Goal: Information Seeking & Learning: Learn about a topic

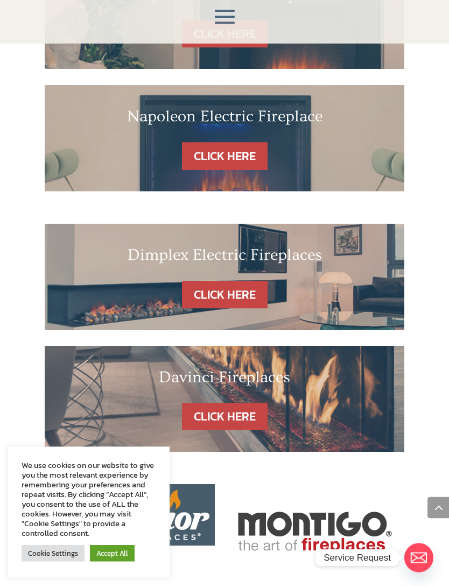
scroll to position [484, 0]
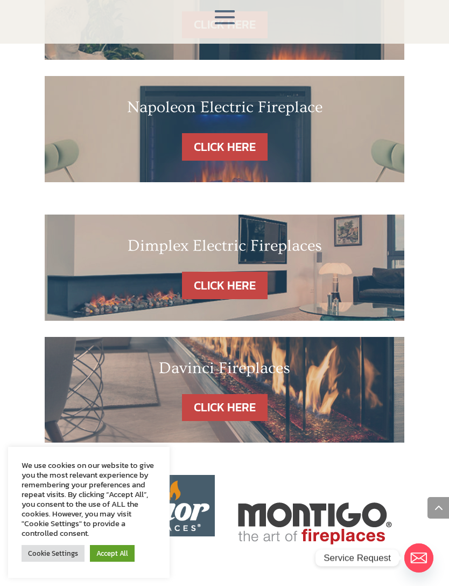
click at [238, 394] on link "CLICK HERE" at bounding box center [225, 407] width 86 height 27
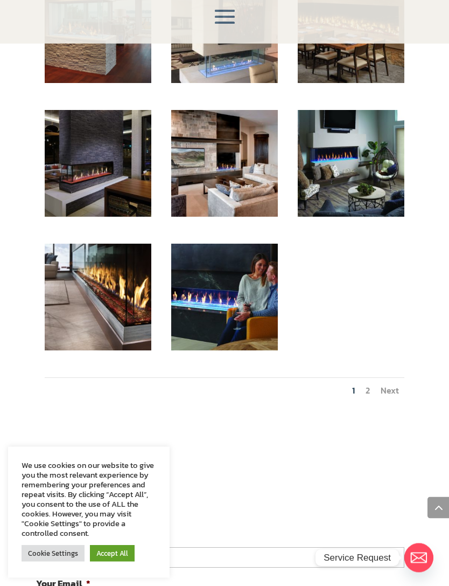
scroll to position [570, 0]
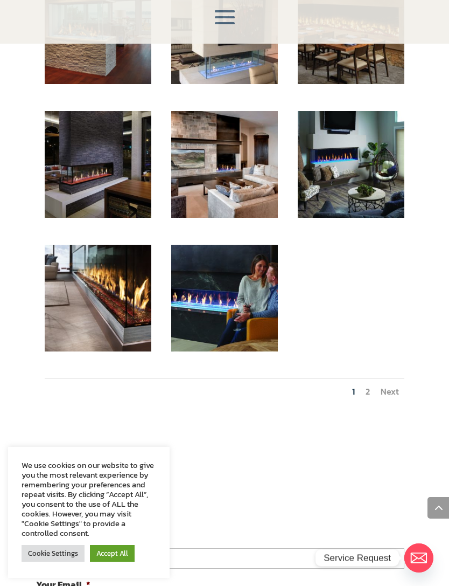
click at [391, 393] on link "Next" at bounding box center [390, 391] width 18 height 13
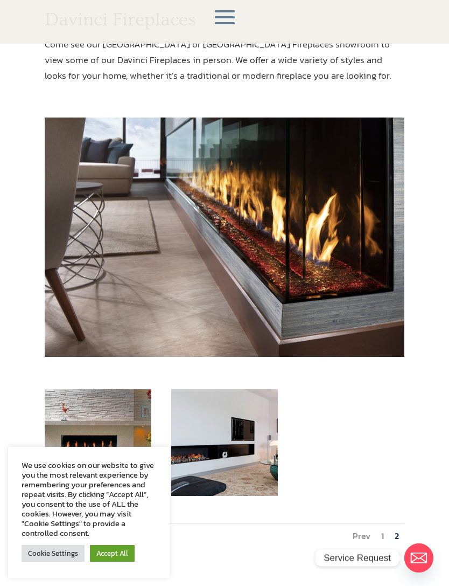
scroll to position [174, 0]
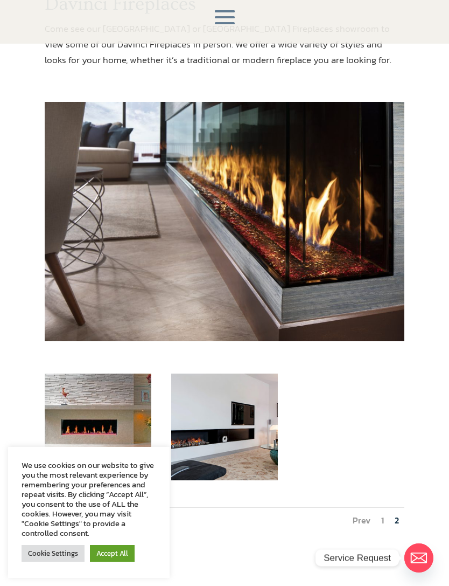
click at [312, 228] on img at bounding box center [224, 222] width 359 height 240
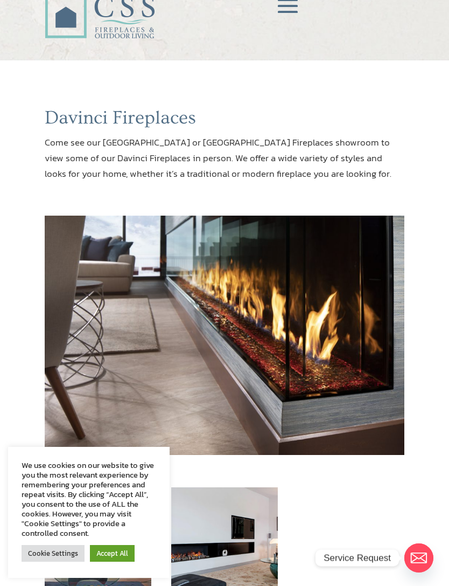
scroll to position [0, 0]
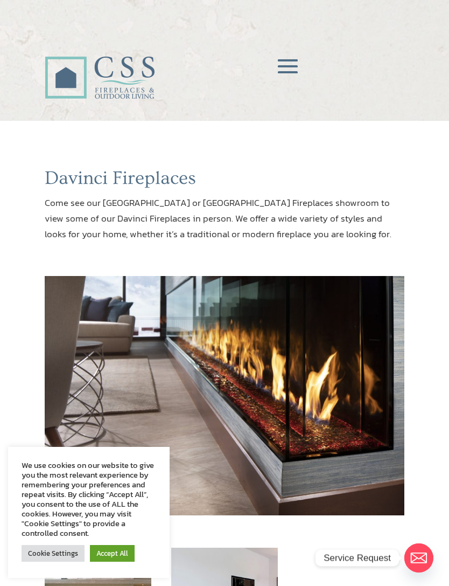
click at [292, 64] on span at bounding box center [288, 67] width 32 height 32
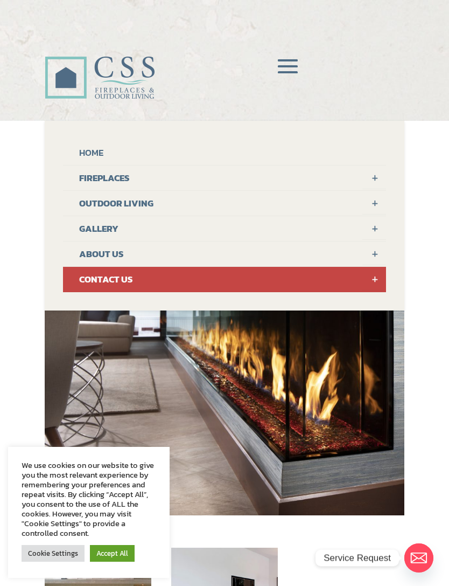
click at [138, 175] on link "FIREPLACES" at bounding box center [224, 177] width 323 height 25
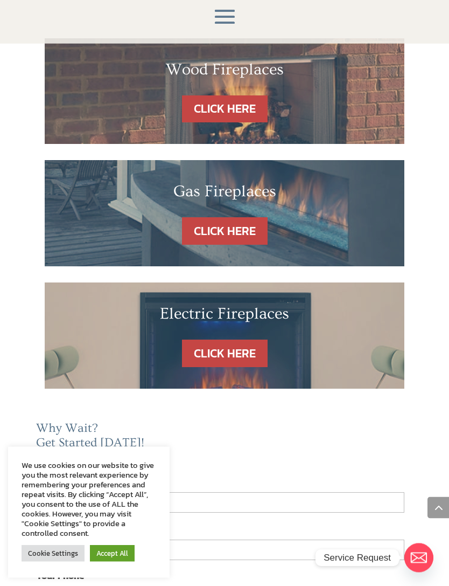
scroll to position [654, 0]
click at [217, 339] on link "CLICK HERE" at bounding box center [225, 352] width 86 height 27
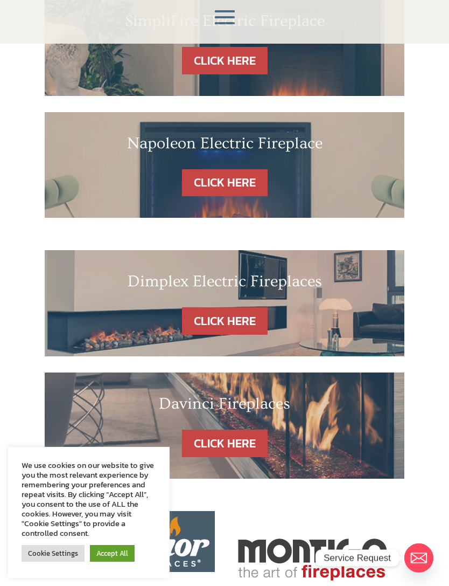
scroll to position [378, 0]
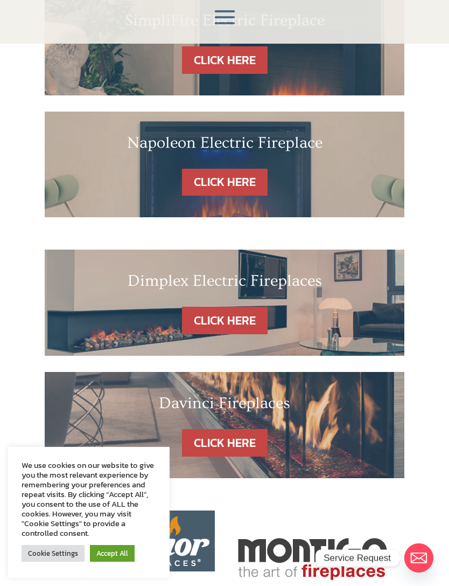
click at [226, 308] on link "CLICK HERE" at bounding box center [225, 320] width 86 height 27
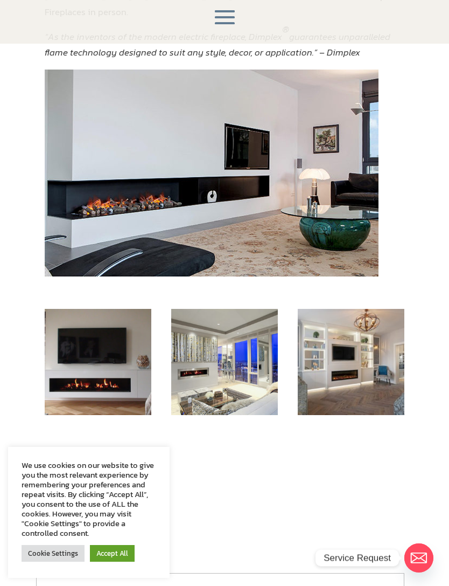
scroll to position [217, 0]
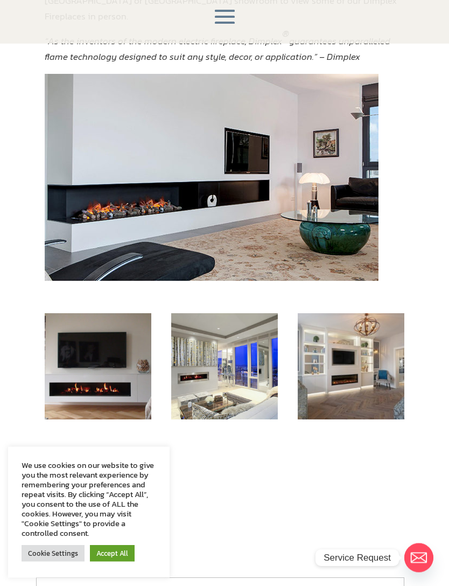
click at [112, 358] on img at bounding box center [98, 367] width 107 height 107
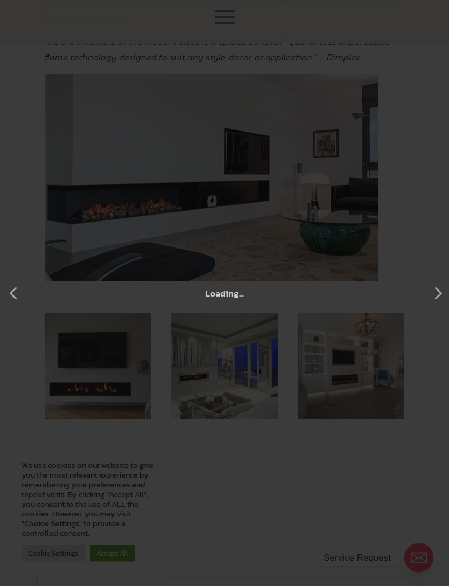
scroll to position [218, 0]
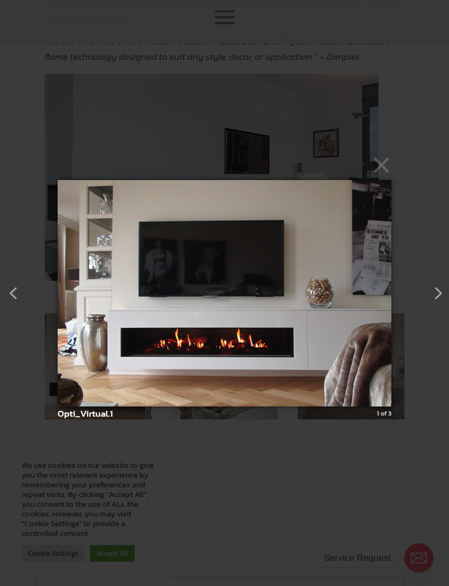
click at [436, 299] on button "button" at bounding box center [434, 288] width 19 height 19
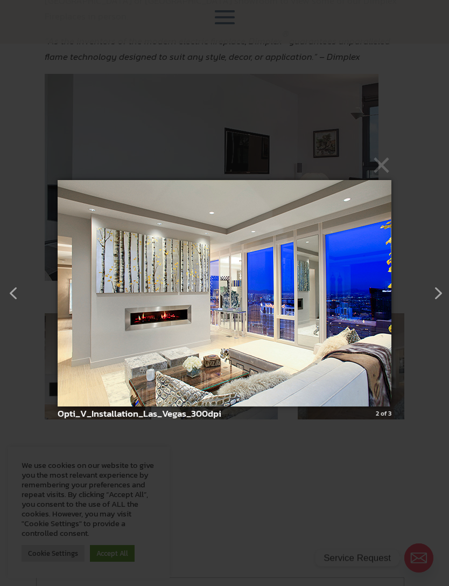
click at [443, 299] on button "button" at bounding box center [434, 288] width 19 height 19
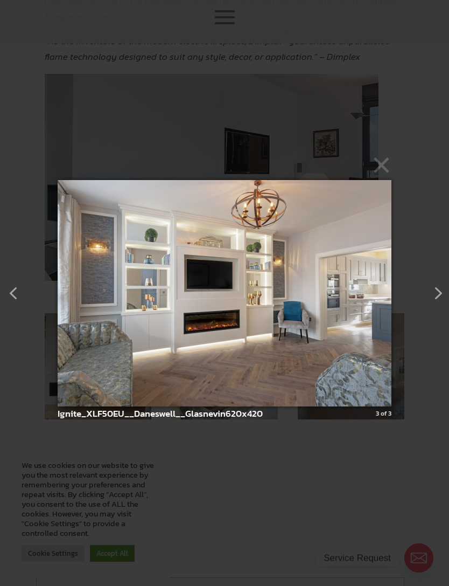
click at [439, 299] on button "button" at bounding box center [434, 288] width 19 height 19
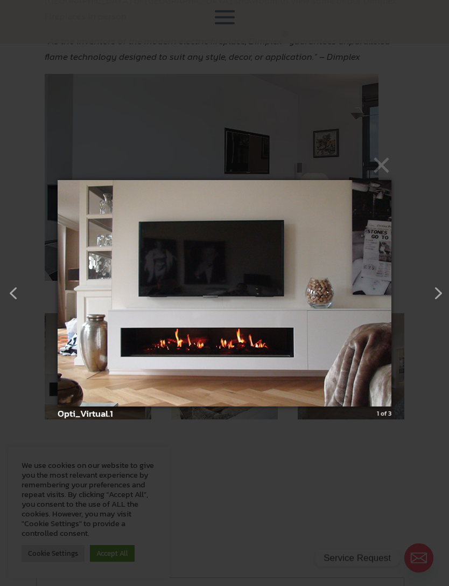
click at [438, 299] on button "button" at bounding box center [434, 288] width 19 height 19
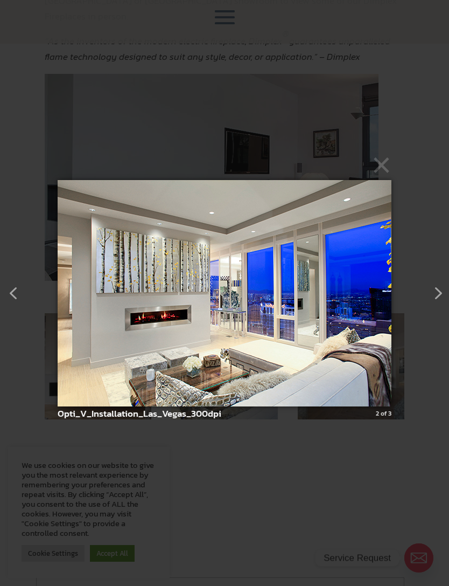
click at [436, 299] on button "button" at bounding box center [434, 288] width 19 height 19
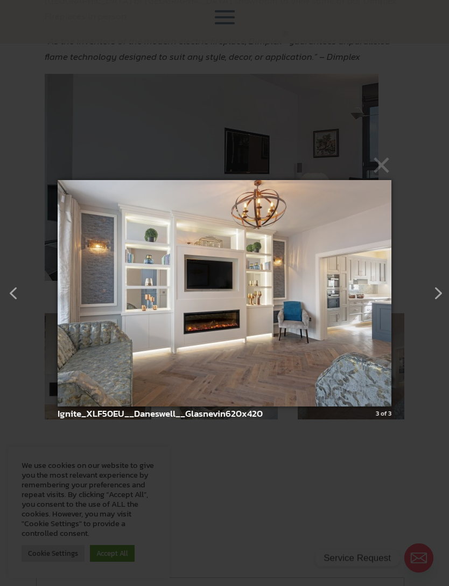
click at [444, 299] on button "button" at bounding box center [434, 288] width 19 height 19
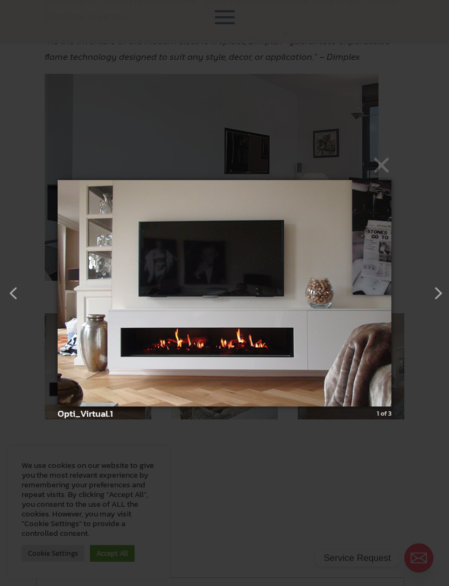
click at [444, 299] on button "button" at bounding box center [434, 288] width 19 height 19
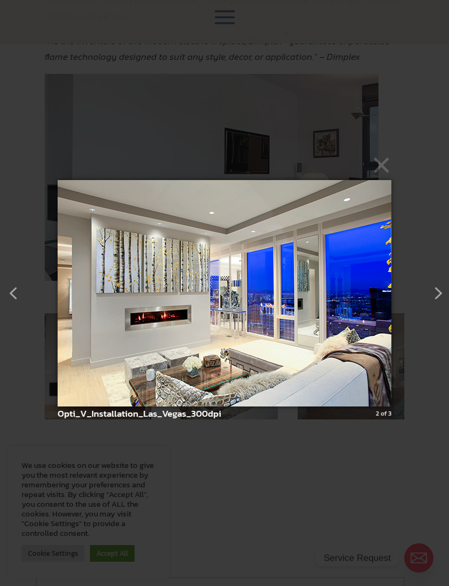
scroll to position [0, 0]
